Goal: Check status: Check status

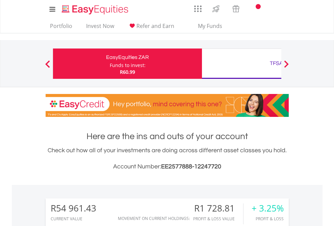
scroll to position [65, 106]
click at [110, 64] on div "Funds to invest:" at bounding box center [128, 65] width 36 height 7
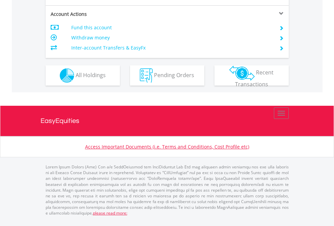
scroll to position [647, 0]
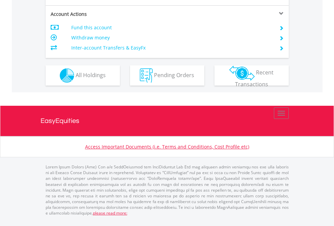
scroll to position [602, 0]
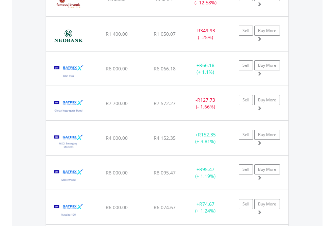
scroll to position [65, 106]
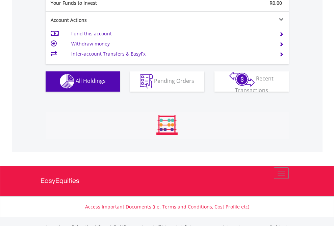
scroll to position [668, 0]
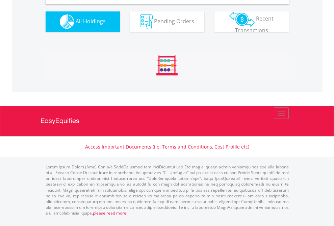
scroll to position [652, 0]
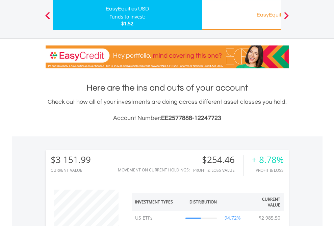
scroll to position [65, 106]
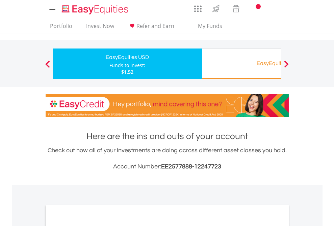
scroll to position [406, 0]
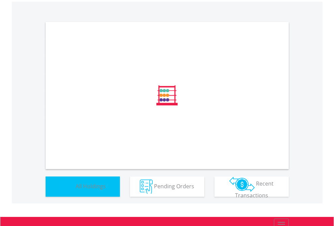
click at [76, 190] on span "All Holdings" at bounding box center [91, 186] width 30 height 7
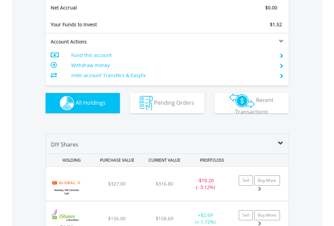
scroll to position [764, 0]
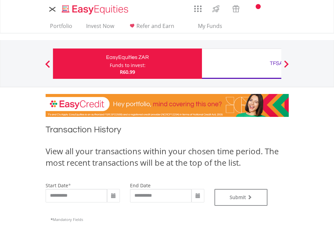
type input "**********"
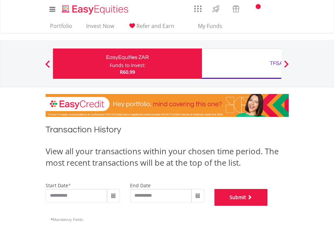
click at [268, 206] on button "Submit" at bounding box center [240, 197] width 53 height 17
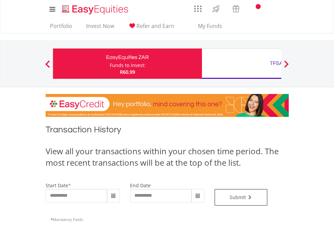
click at [241, 64] on div "TFSA" at bounding box center [276, 63] width 141 height 9
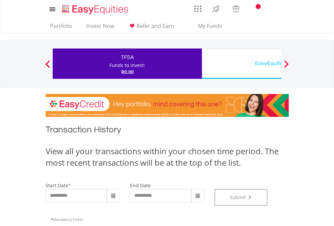
scroll to position [274, 0]
click at [241, 64] on div "EasyEquities USD" at bounding box center [276, 63] width 141 height 9
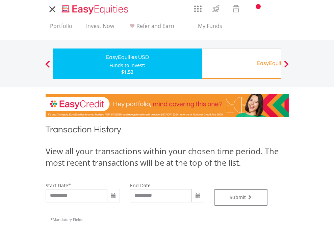
type input "**********"
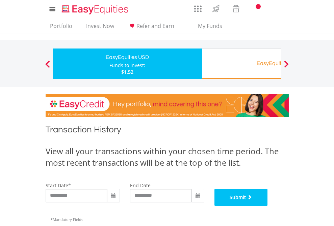
click at [268, 206] on button "Submit" at bounding box center [240, 197] width 53 height 17
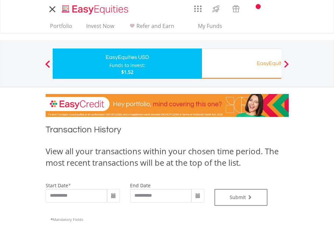
type input "**********"
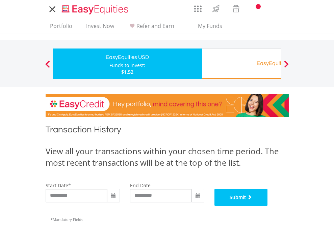
click at [268, 206] on button "Submit" at bounding box center [240, 197] width 53 height 17
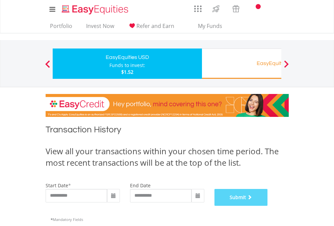
scroll to position [274, 0]
